Goal: Transaction & Acquisition: Subscribe to service/newsletter

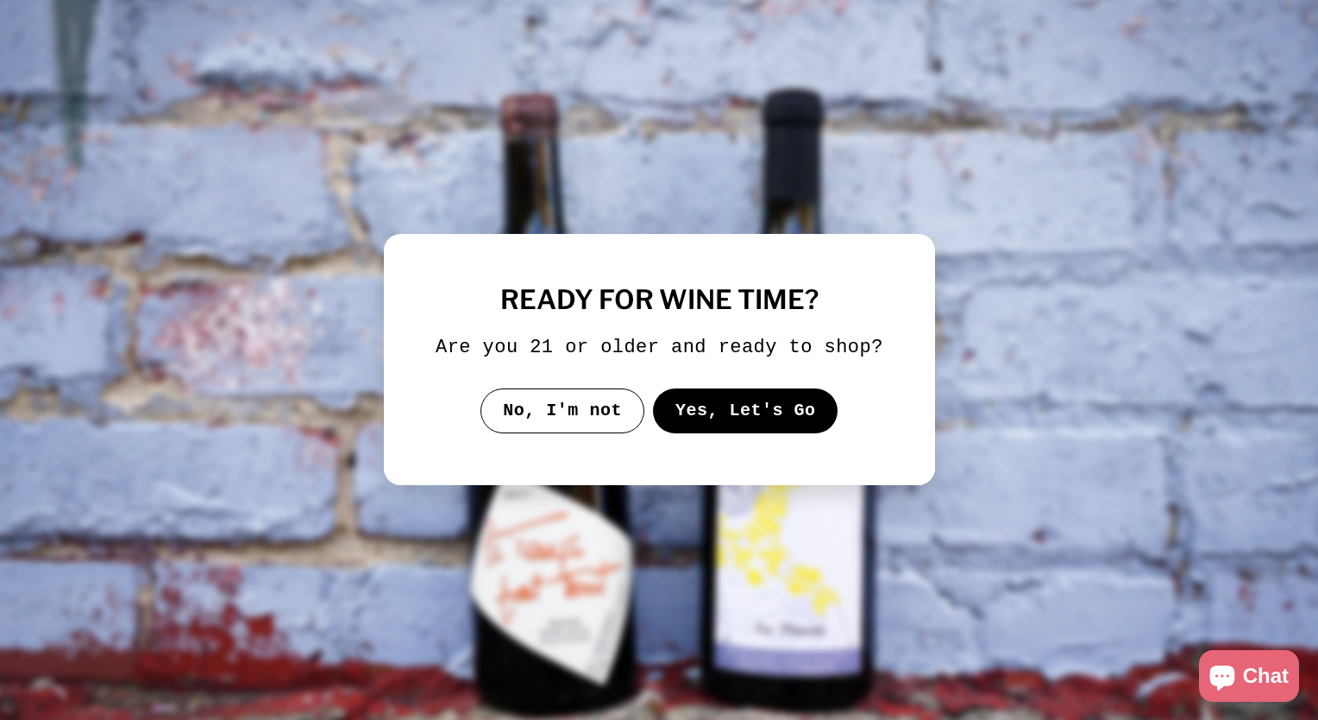
click at [724, 412] on button "Yes, Let's Go" at bounding box center [744, 410] width 185 height 45
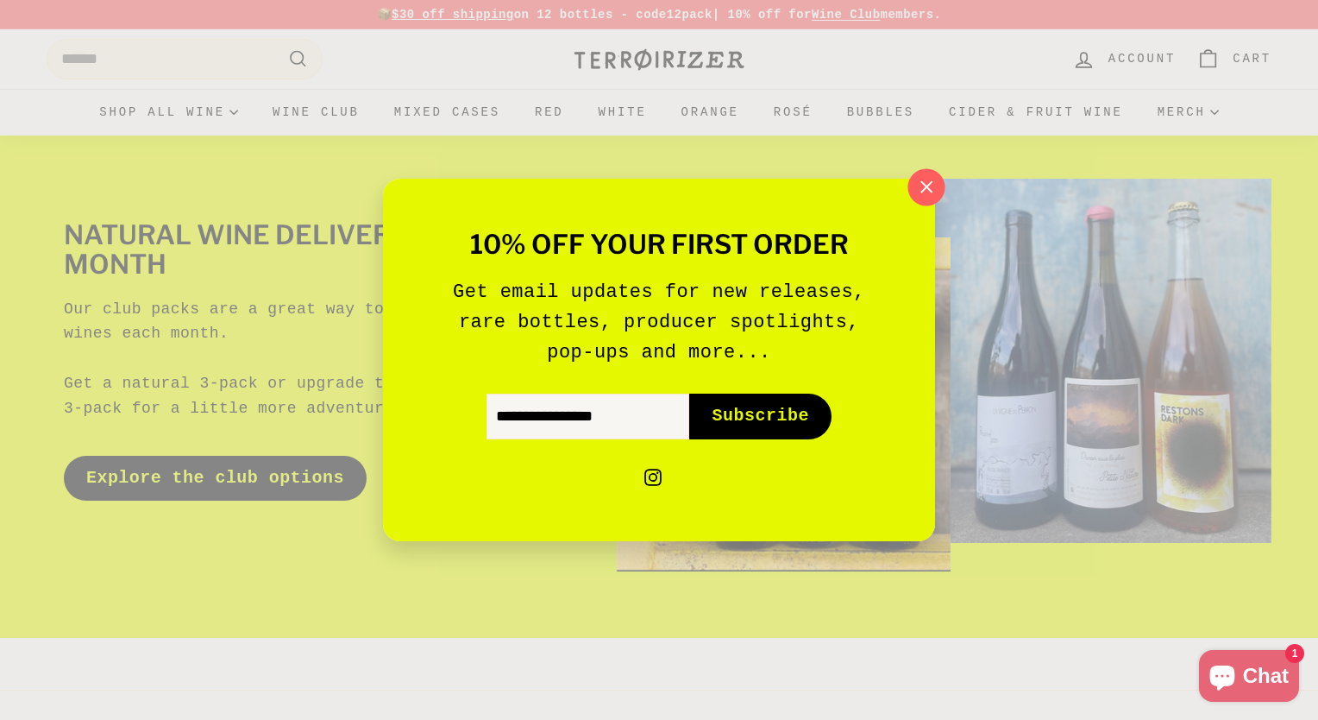
click at [919, 192] on icon "button" at bounding box center [927, 187] width 26 height 26
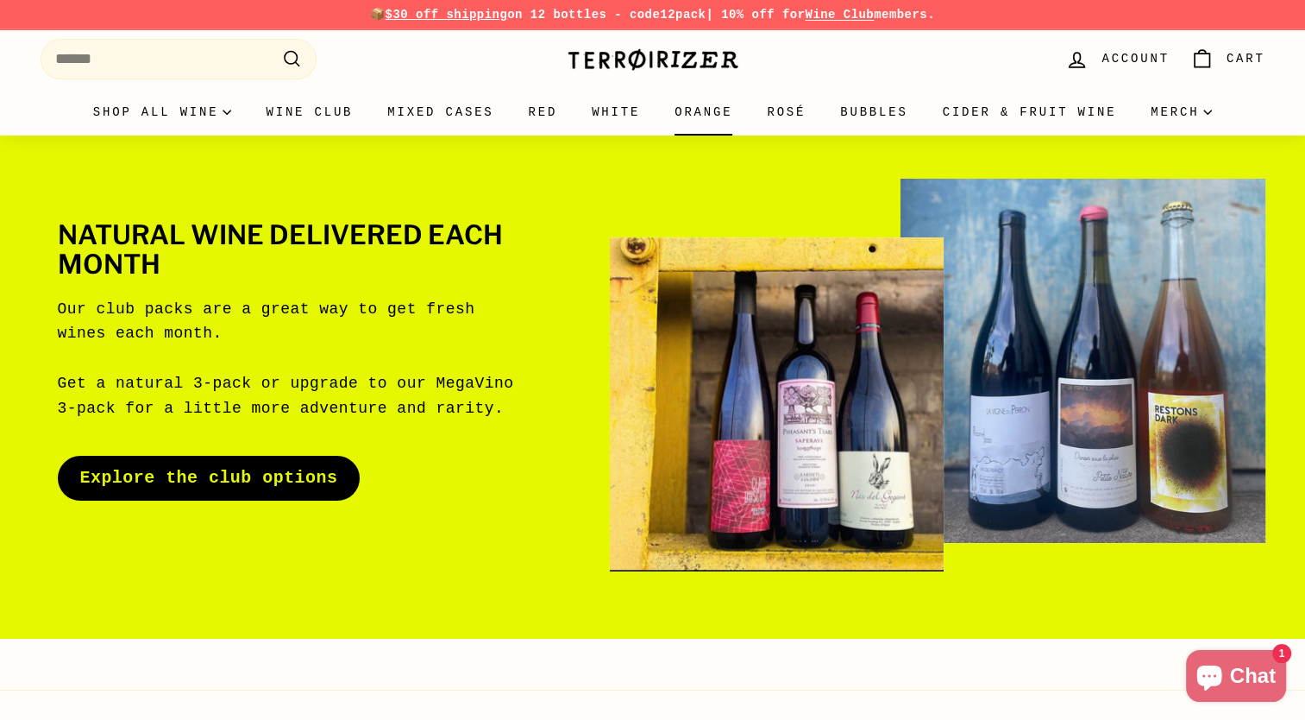
click at [704, 119] on link "Orange" at bounding box center [703, 112] width 92 height 47
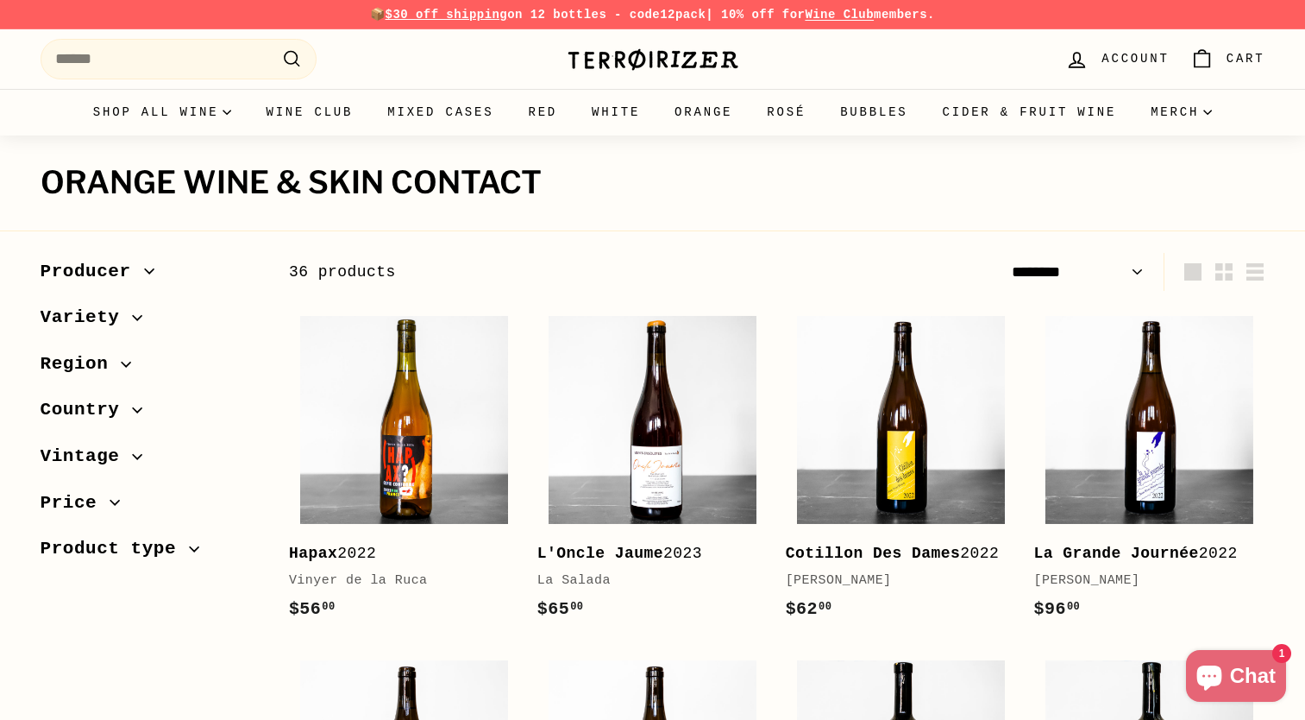
select select "******"
click at [349, 116] on link "Wine Club" at bounding box center [309, 112] width 122 height 47
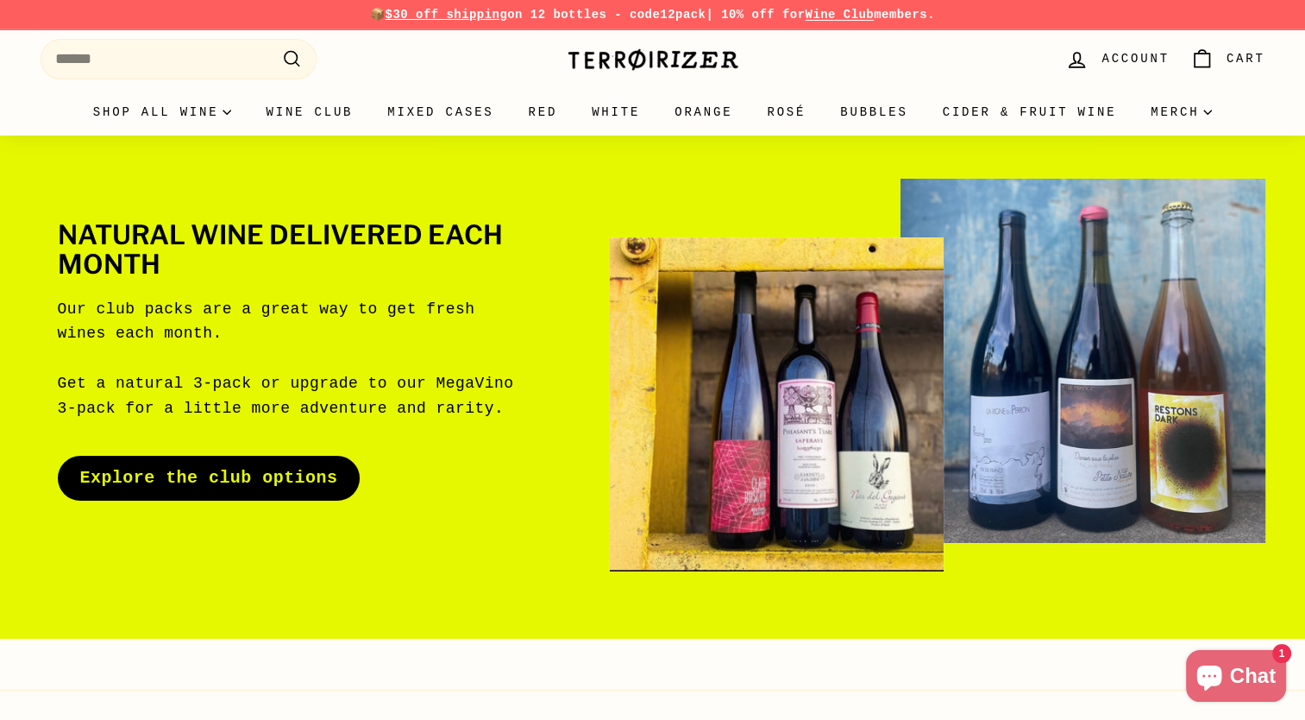
click at [200, 475] on link "Explore the club options" at bounding box center [209, 478] width 303 height 45
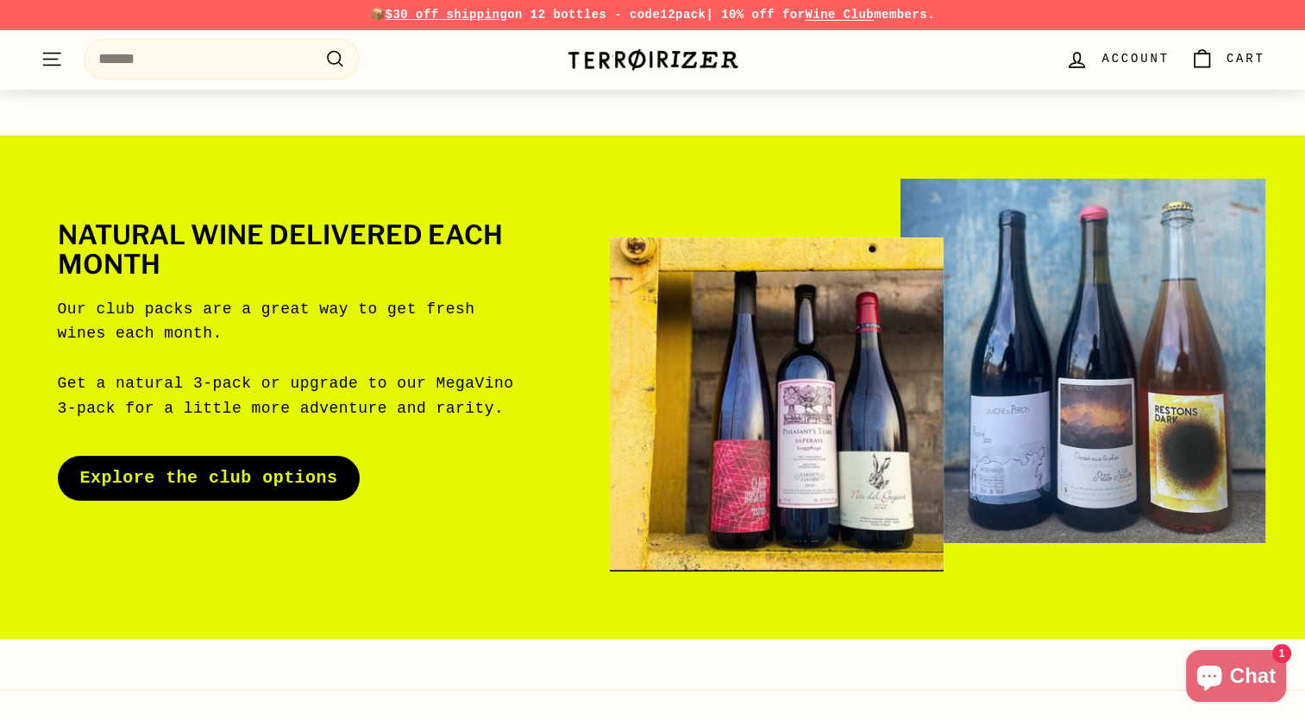
scroll to position [1550, 0]
